Goal: Entertainment & Leisure: Consume media (video, audio)

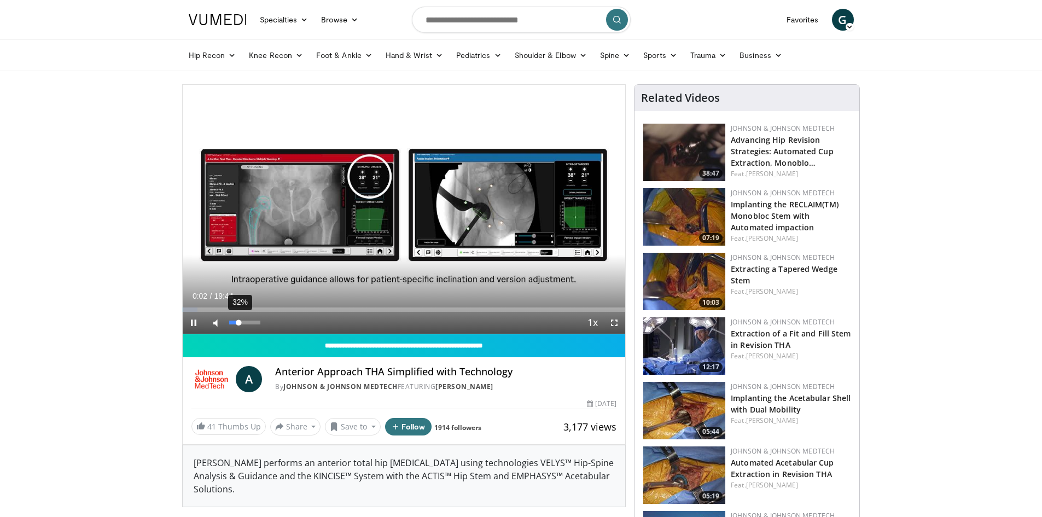
click at [239, 324] on div "32%" at bounding box center [244, 322] width 31 height 4
click at [245, 323] on div "51%" at bounding box center [244, 322] width 31 height 4
click at [609, 322] on span "Video Player" at bounding box center [614, 323] width 22 height 22
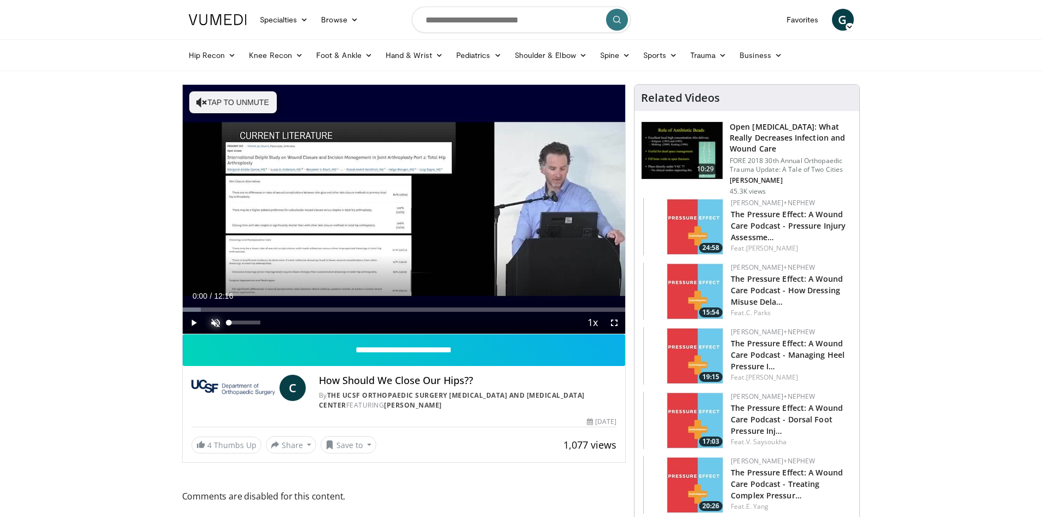
click at [217, 326] on span "Video Player" at bounding box center [216, 323] width 22 height 22
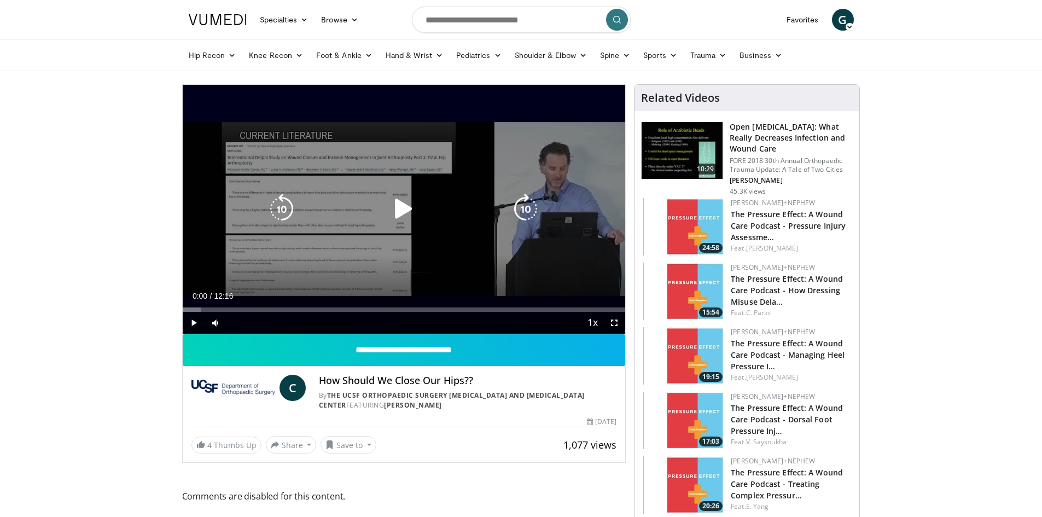
click at [330, 221] on div "10 seconds Tap to unmute" at bounding box center [404, 209] width 443 height 249
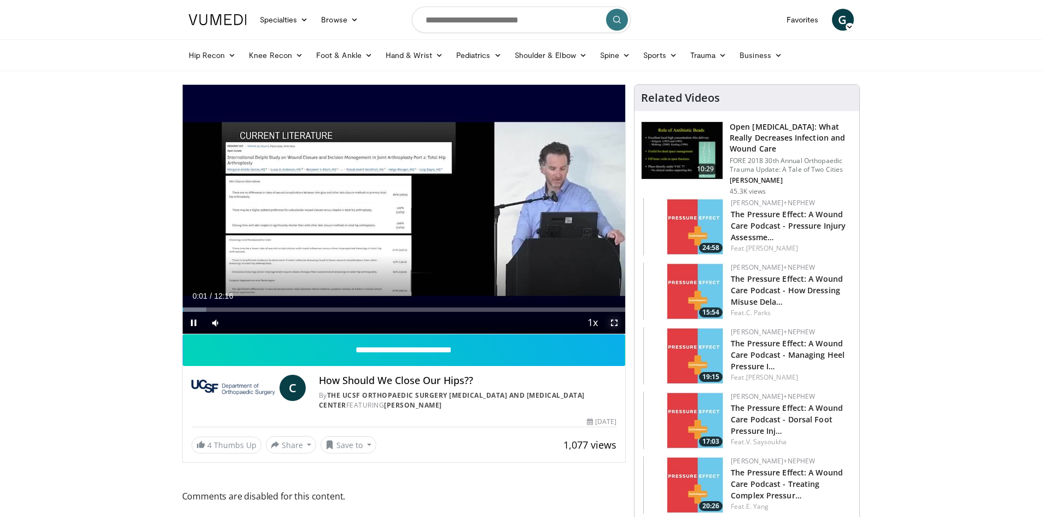
click at [613, 325] on span "Video Player" at bounding box center [614, 323] width 22 height 22
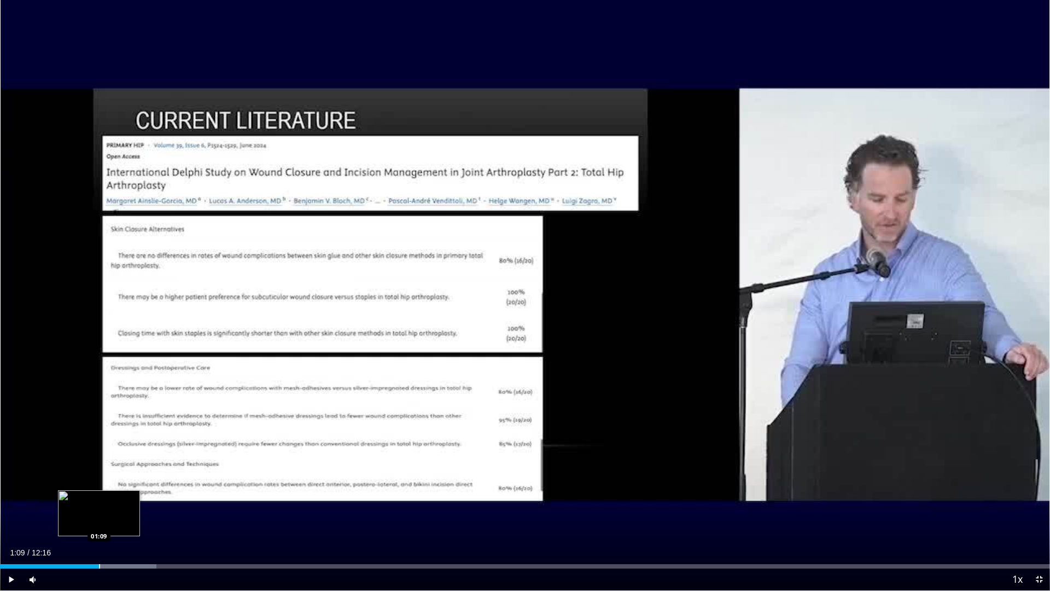
click at [99, 516] on div "Loaded : 14.91% 01:09 01:09" at bounding box center [525, 563] width 1050 height 10
click at [137, 516] on div "Progress Bar" at bounding box center [137, 566] width 1 height 4
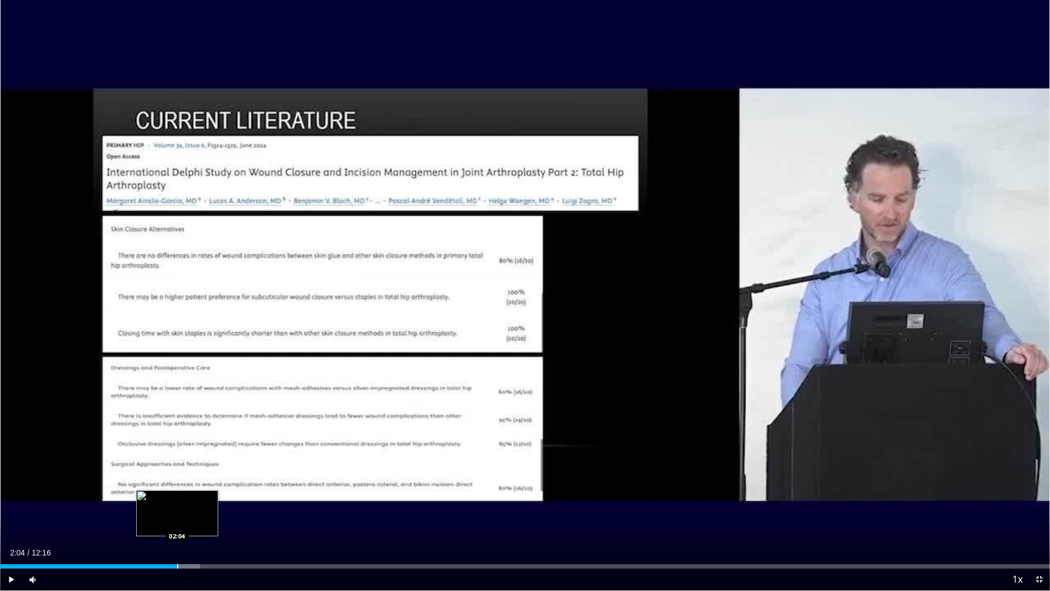
click at [177, 516] on div "Loaded : 19.04% 02:04 02:04" at bounding box center [525, 563] width 1050 height 10
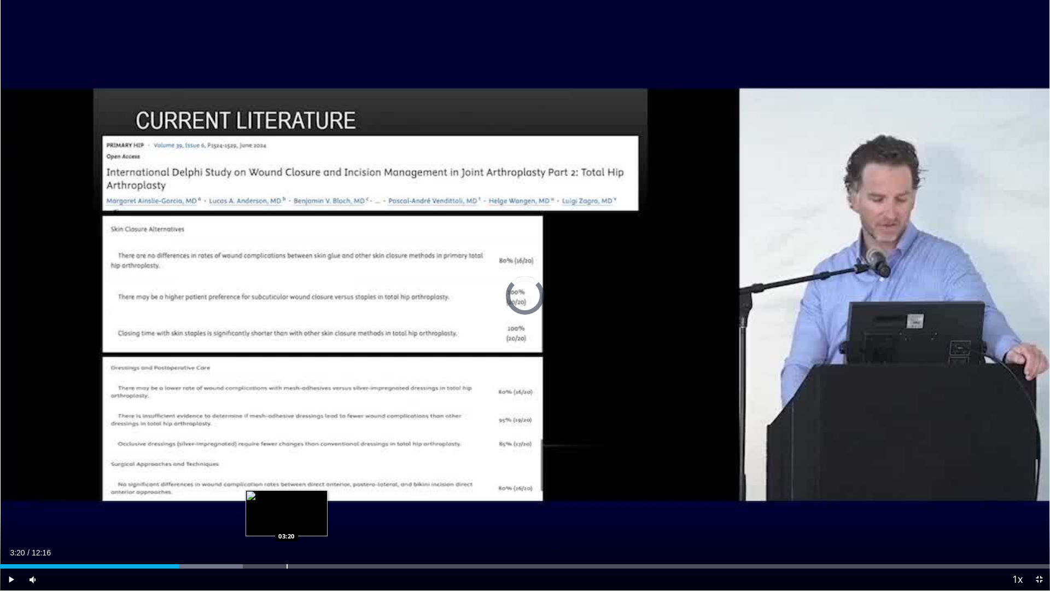
click at [287, 516] on div "Loaded : 23.12% 02:05 03:20" at bounding box center [525, 563] width 1050 height 10
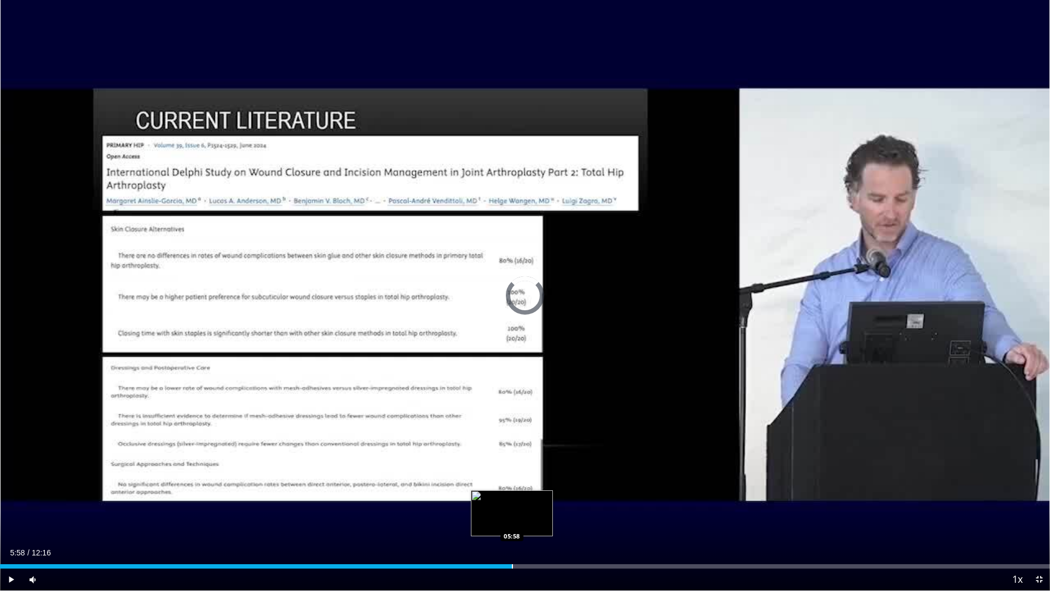
click at [512, 516] on div "Loaded : 36.62% 03:21 05:58" at bounding box center [525, 563] width 1050 height 10
click at [705, 516] on div "Loaded : 0.00% 05:59 08:14" at bounding box center [525, 563] width 1050 height 10
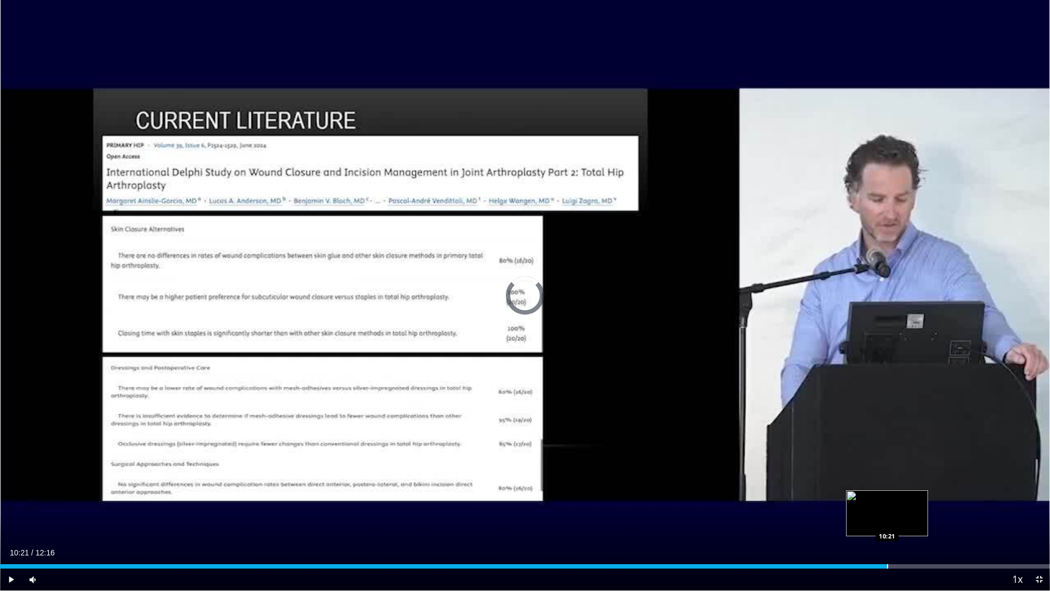
click at [887, 516] on div "Progress Bar" at bounding box center [887, 566] width 1 height 4
click at [1041, 516] on video-js "**********" at bounding box center [525, 295] width 1050 height 591
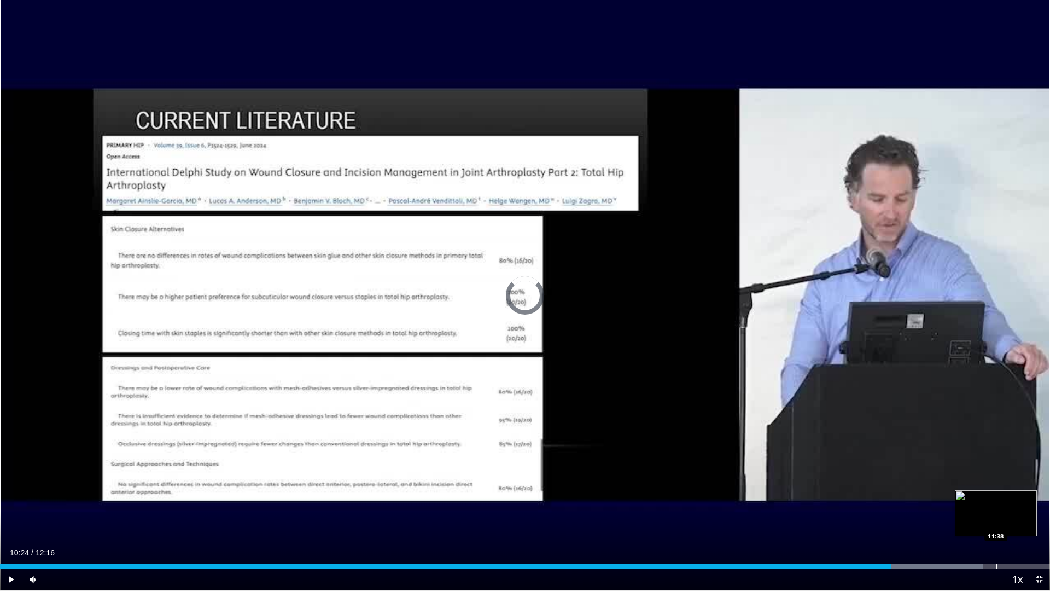
click at [997, 516] on div "Loaded : 93.59% 10:24 11:38" at bounding box center [525, 566] width 1050 height 4
click at [1039, 516] on video-js "**********" at bounding box center [525, 295] width 1050 height 591
click at [1039, 516] on span "Video Player" at bounding box center [1039, 579] width 22 height 22
